Goal: Information Seeking & Learning: Find specific fact

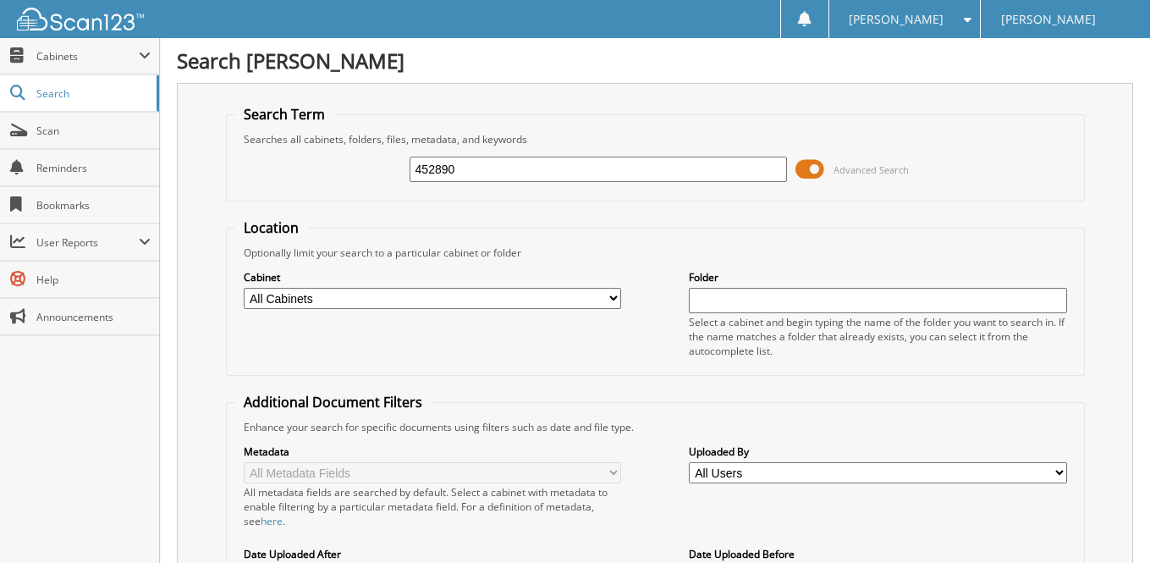
type input "452890"
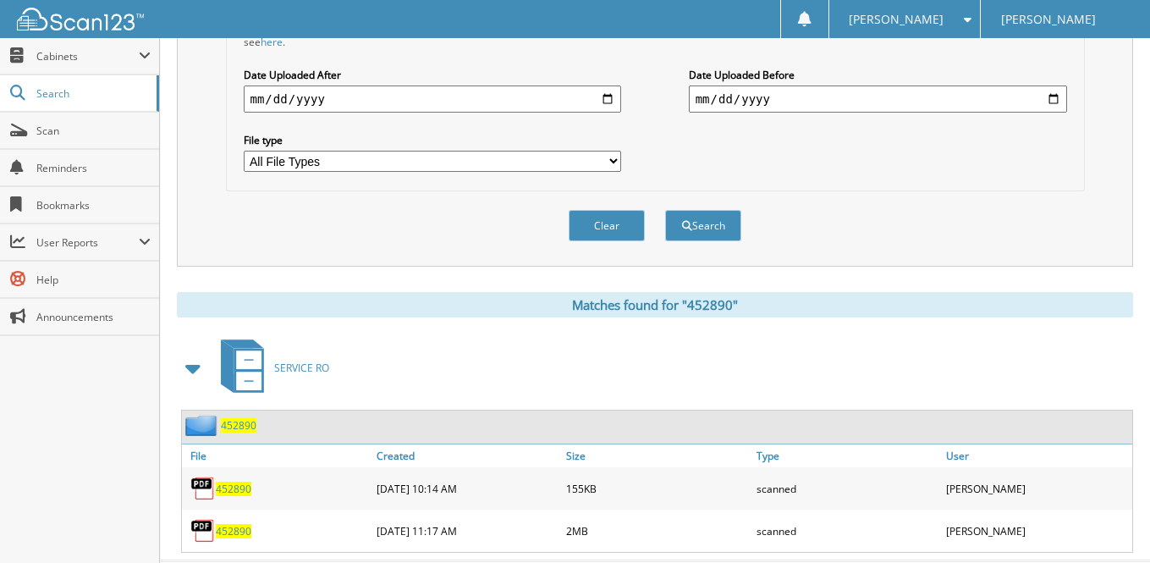
scroll to position [507, 0]
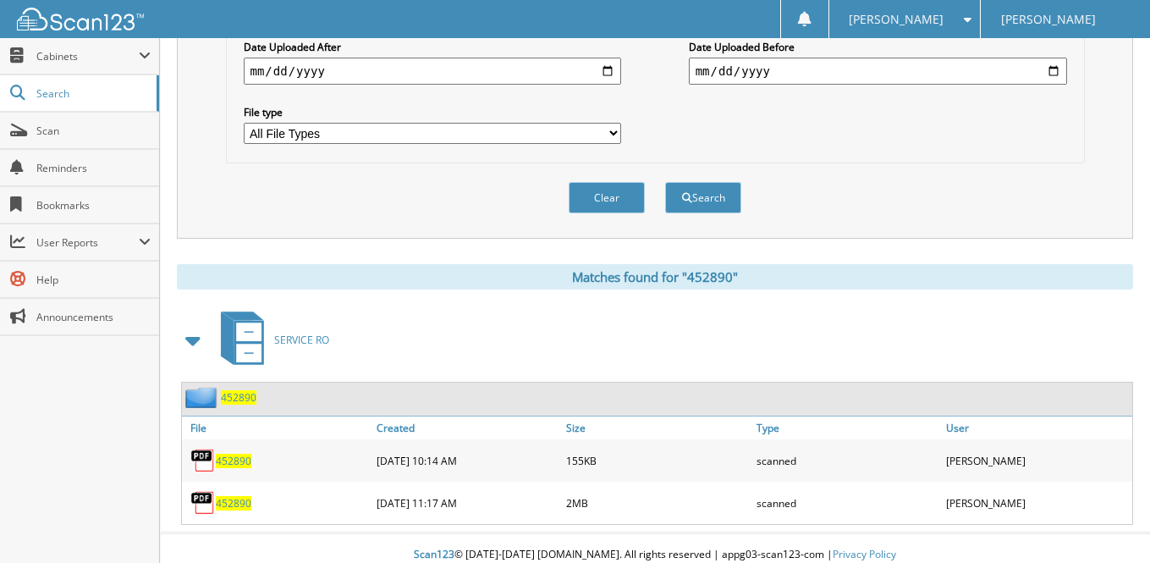
click at [236, 496] on span "452890" at bounding box center [234, 503] width 36 height 14
